Goal: Transaction & Acquisition: Obtain resource

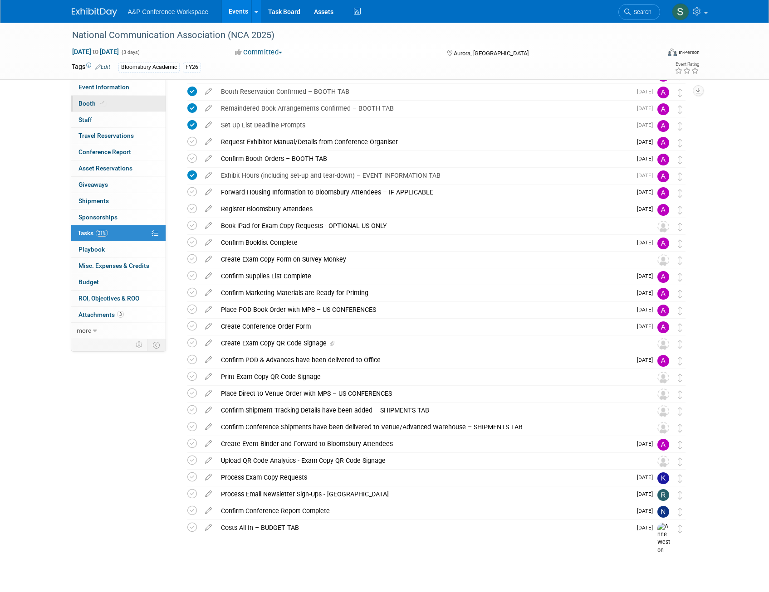
click at [91, 103] on span "Booth" at bounding box center [92, 103] width 28 height 7
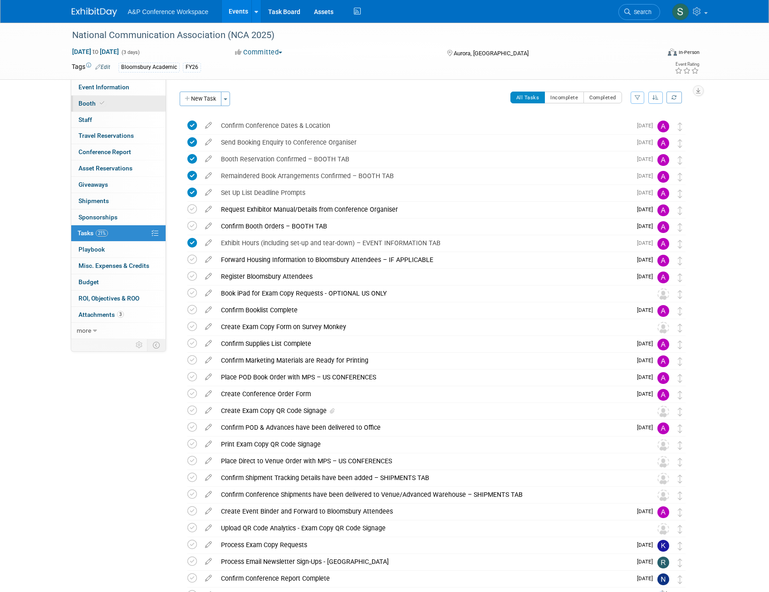
select select "RLKP"
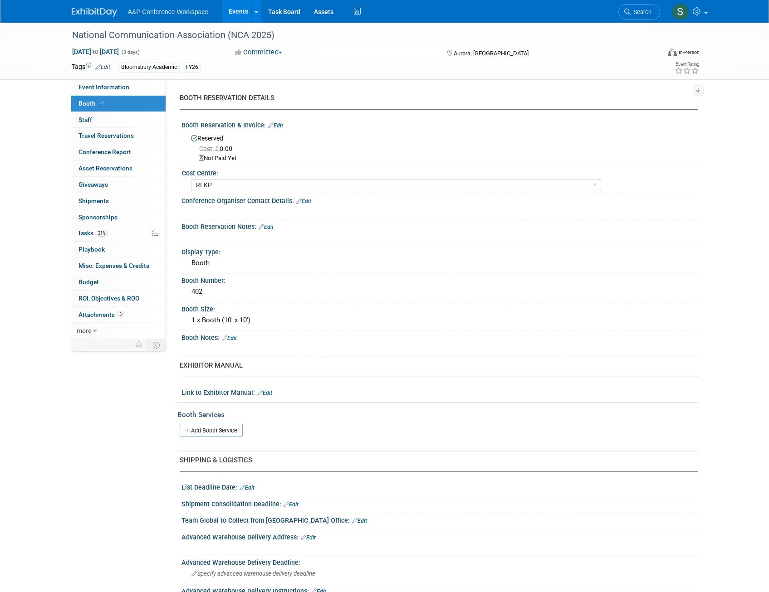
scroll to position [231, 0]
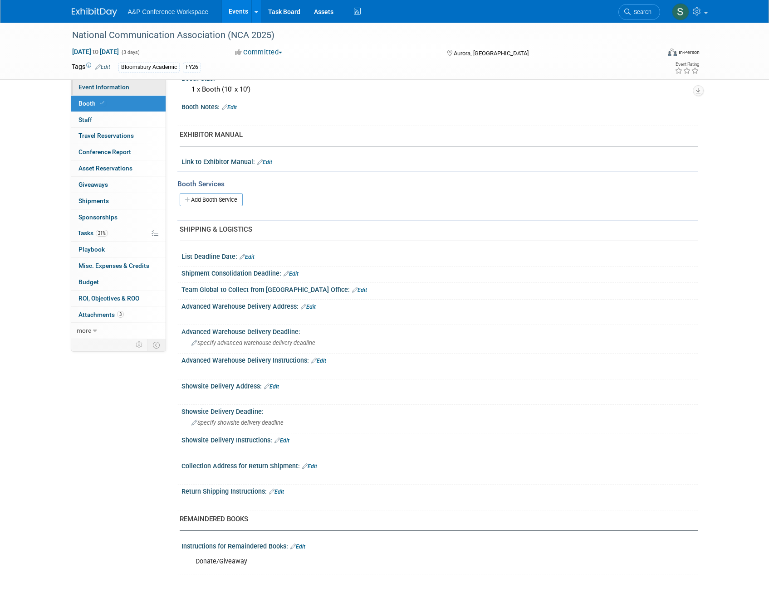
click at [91, 90] on span "Event Information" at bounding box center [103, 86] width 51 height 7
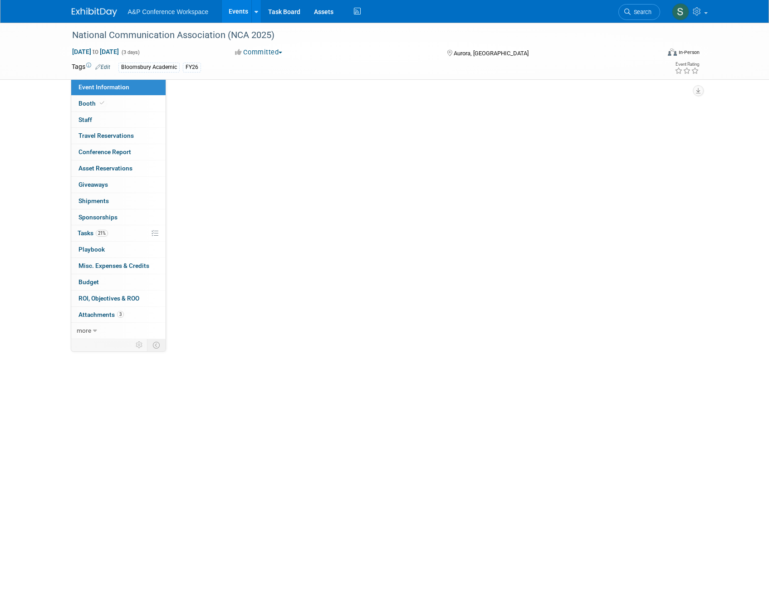
scroll to position [0, 0]
select select "Annual"
select select "Level 2"
select select "In-Person Booth"
select select "Communication"
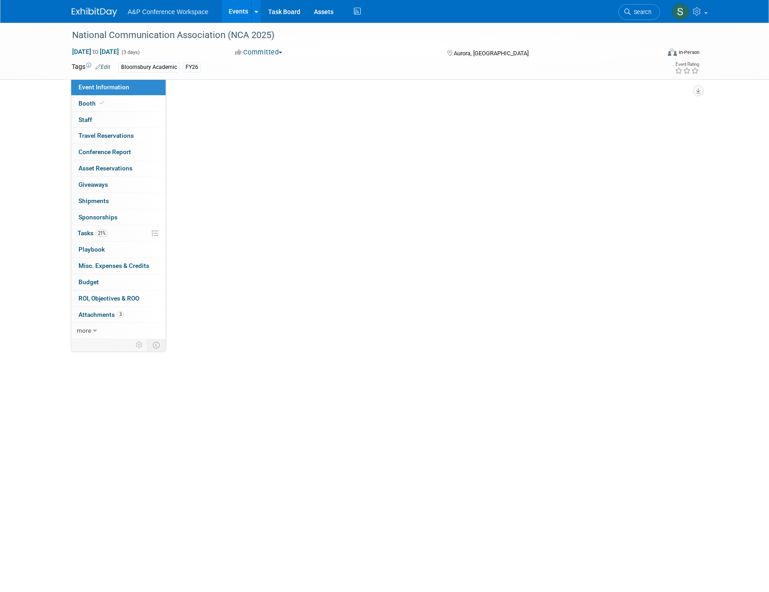
select select "Bloomsbury Academic"
select select "[PERSON_NAME]"
select select "Networking/Commissioning"
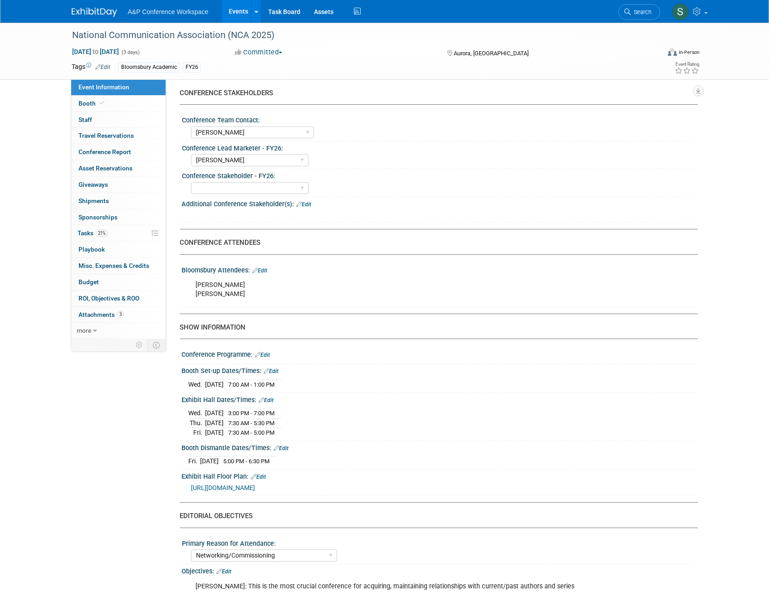
scroll to position [454, 0]
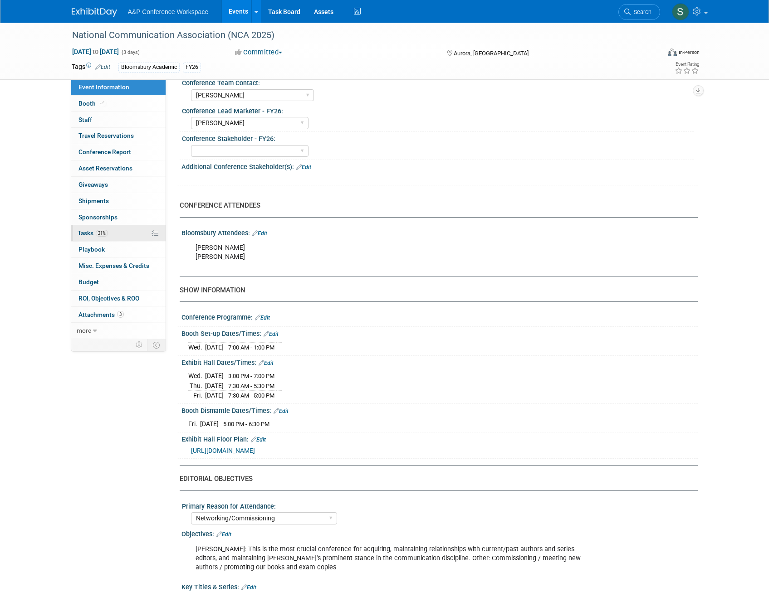
click at [93, 236] on span "Tasks 21%" at bounding box center [93, 232] width 30 height 7
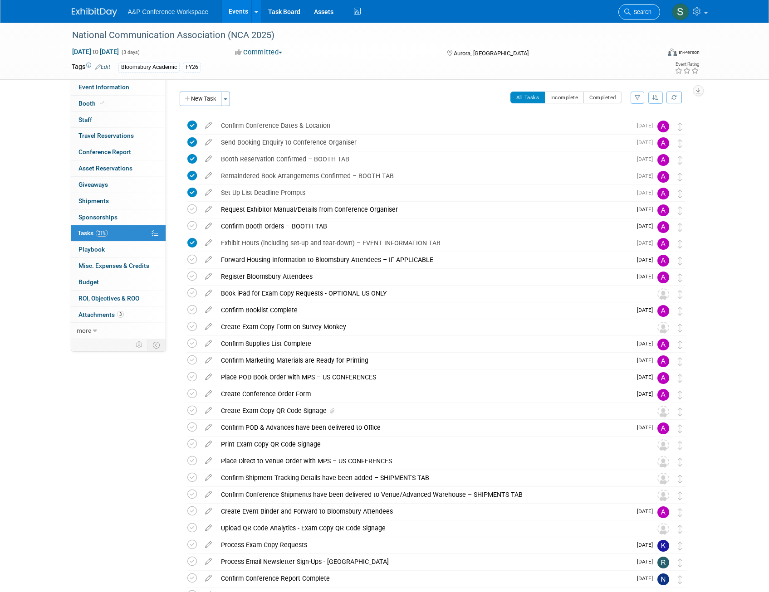
click at [637, 13] on span "Search" at bounding box center [640, 12] width 21 height 7
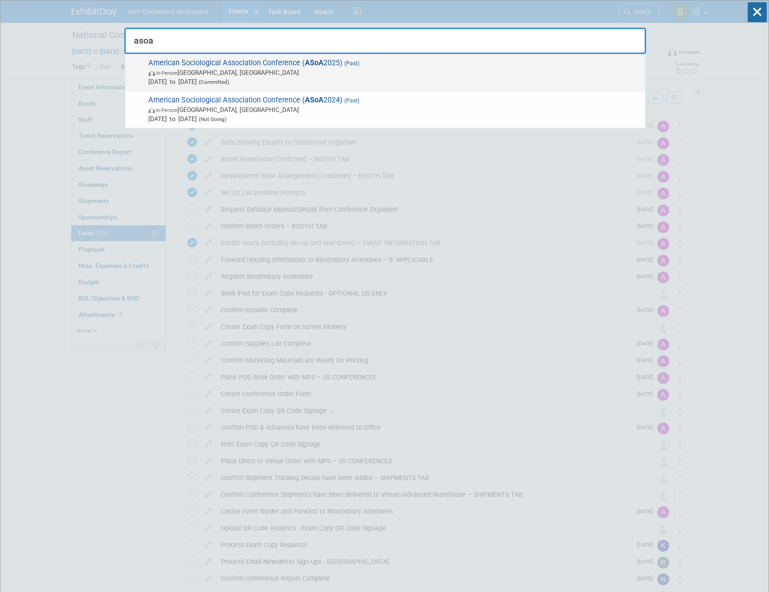
type input "asoa"
click at [290, 67] on span "American Sociological Association Conference ( ASoA 2025) (Past) In-Person [GEO…" at bounding box center [393, 73] width 495 height 28
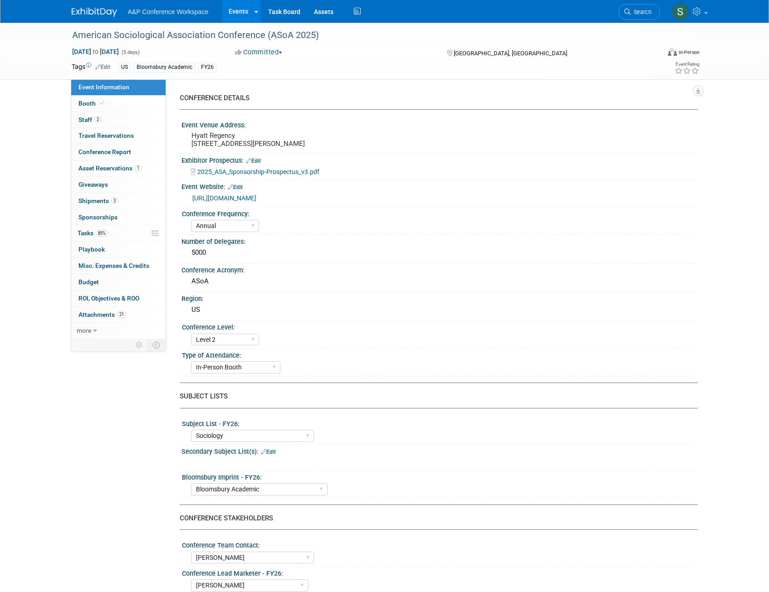
select select "Annual"
select select "Level 2"
select select "In-Person Booth"
select select "Sociology"
select select "Bloomsbury Academic"
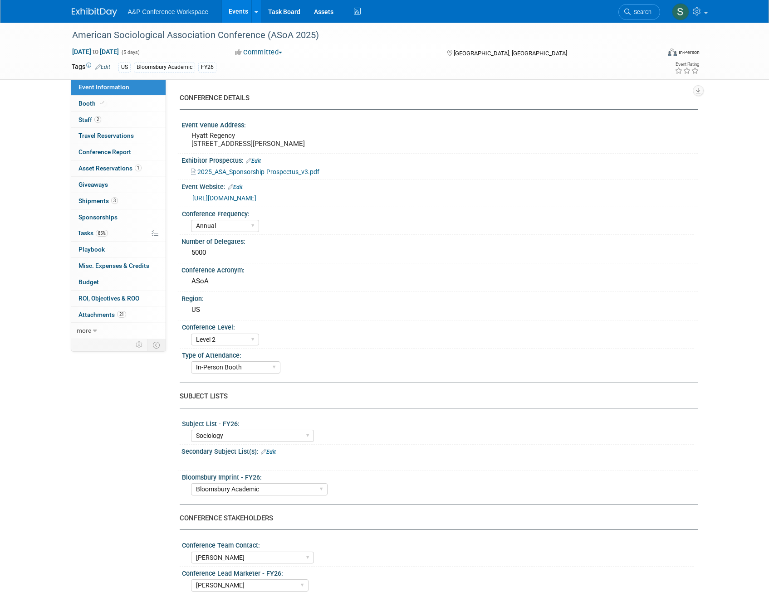
select select "[PERSON_NAME]"
select select "Networking/Commissioning"
click at [106, 315] on span "Attachments 21" at bounding box center [102, 314] width 48 height 7
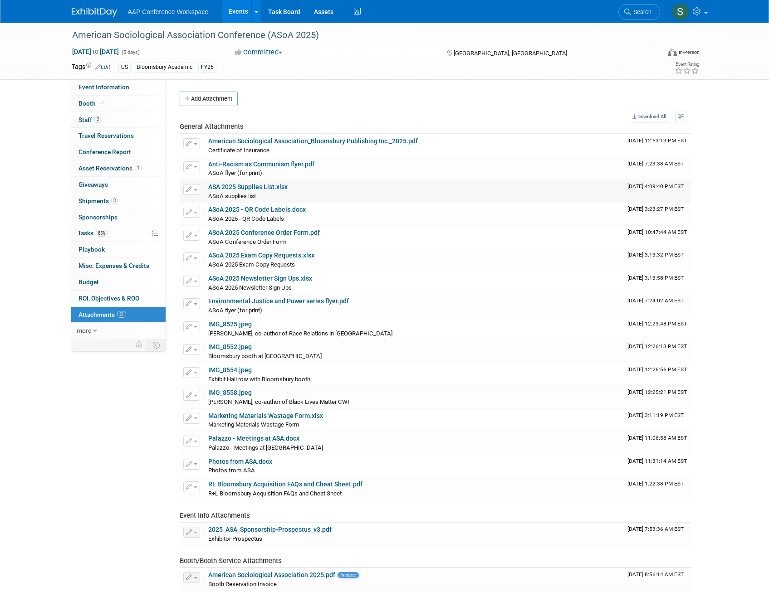
click at [272, 186] on link "ASA 2025 Supplies List.xlsx" at bounding box center [247, 186] width 79 height 7
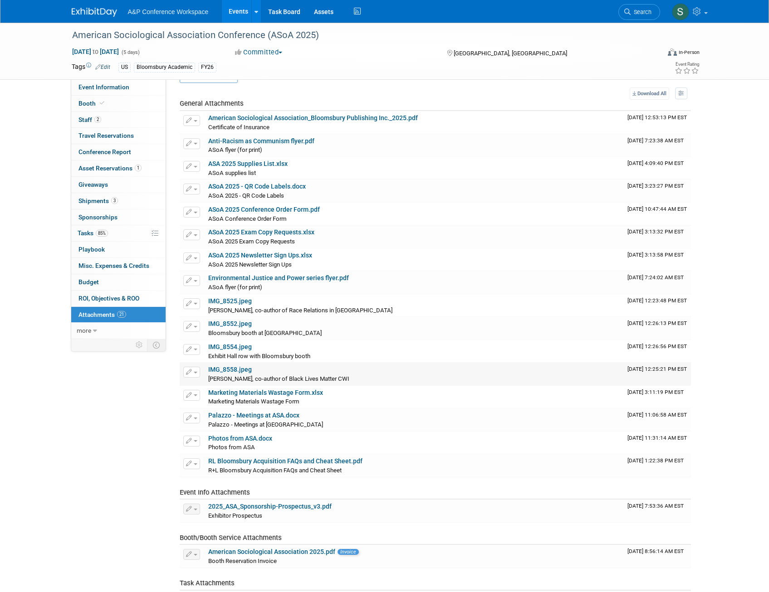
scroll to position [45, 0]
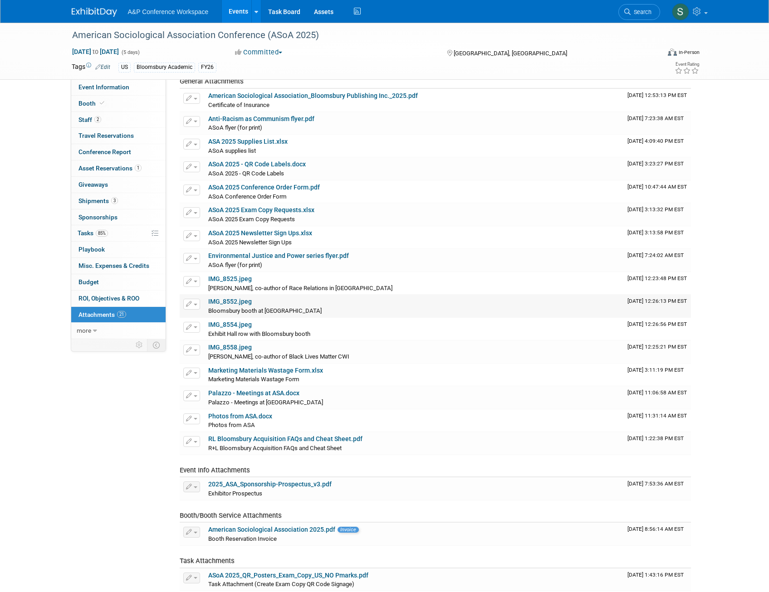
click at [234, 301] on link "IMG_8552.jpeg" at bounding box center [230, 301] width 44 height 7
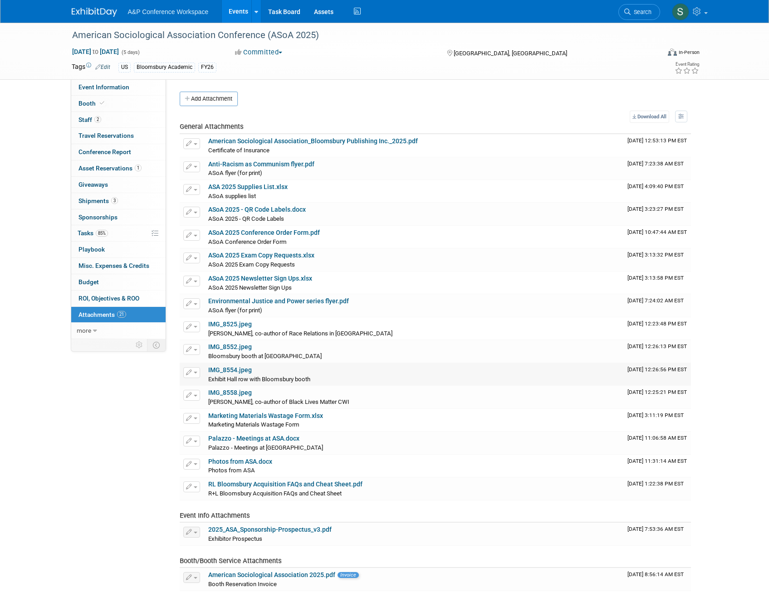
click at [227, 369] on link "IMG_8554.jpeg" at bounding box center [230, 369] width 44 height 7
click at [266, 415] on link "Marketing Materials Wastage Form.xlsx" at bounding box center [265, 415] width 115 height 7
click at [252, 459] on link "Photos from ASA.docx" at bounding box center [240, 461] width 64 height 7
